Goal: Navigation & Orientation: Find specific page/section

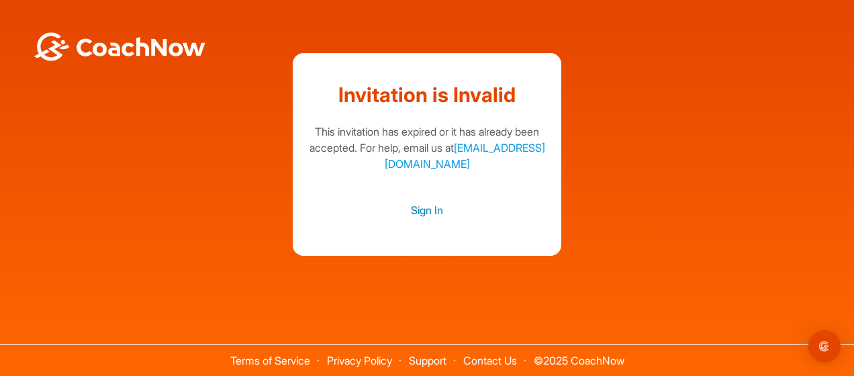
click at [421, 207] on link "Sign In" at bounding box center [427, 209] width 242 height 17
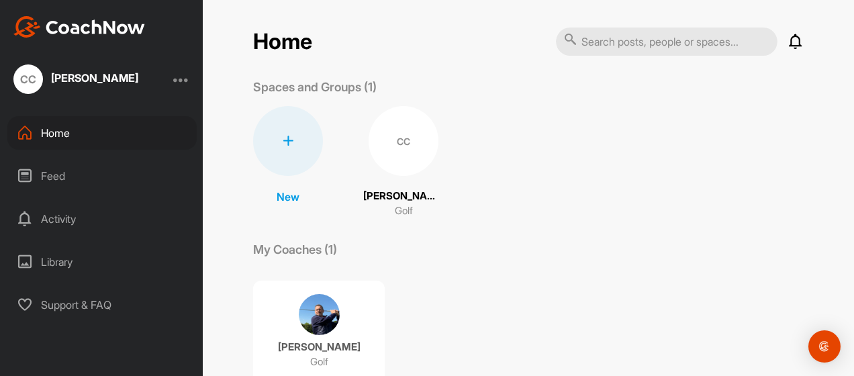
click at [221, 196] on div "Home Notifications Invitations No Notifications View All Spaces and Groups (1) …" at bounding box center [528, 188] width 651 height 376
click at [30, 81] on div "CC" at bounding box center [28, 79] width 30 height 30
click at [60, 134] on div "Home" at bounding box center [101, 133] width 189 height 34
click at [62, 215] on div "Activity" at bounding box center [101, 219] width 189 height 34
